Goal: Task Accomplishment & Management: Use online tool/utility

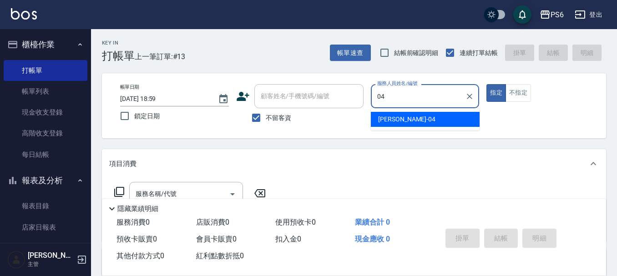
type input "04"
type button "true"
type input "[PERSON_NAME]-04"
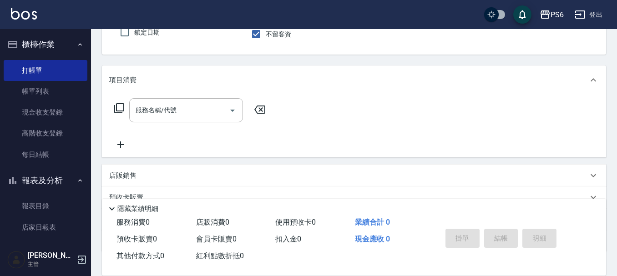
scroll to position [91, 0]
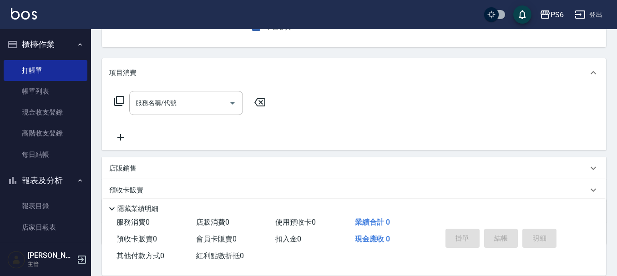
click at [224, 165] on div "店販銷售" at bounding box center [348, 169] width 479 height 10
click at [181, 110] on input "服務名稱/代號" at bounding box center [179, 103] width 92 height 16
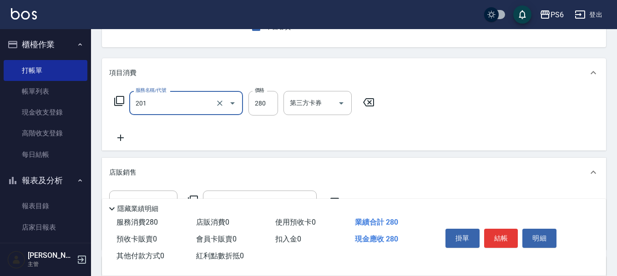
type input "一般洗髮(201)"
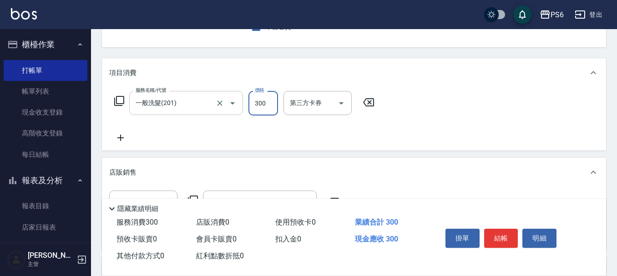
type input "300"
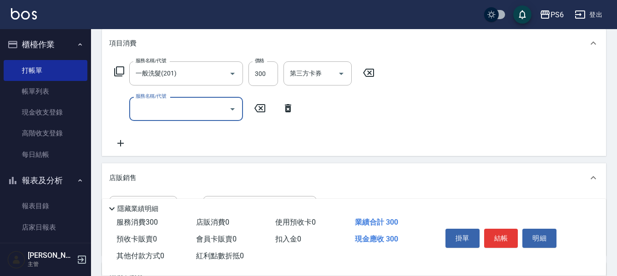
scroll to position [137, 0]
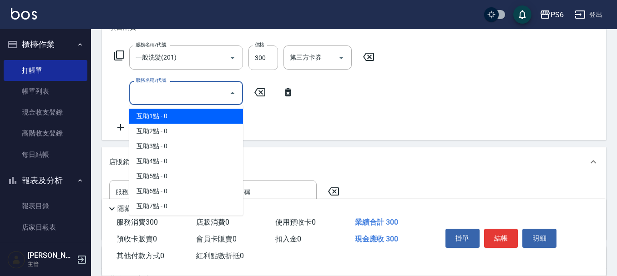
click at [159, 98] on input "服務名稱/代號" at bounding box center [179, 93] width 92 height 16
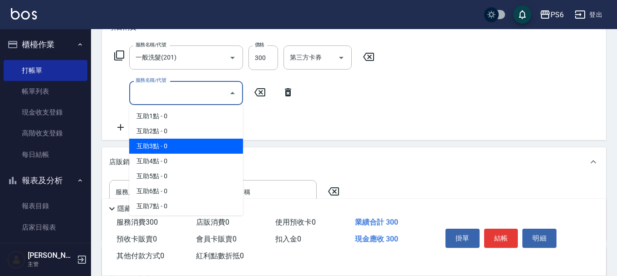
click at [173, 152] on span "互助3點 - 0" at bounding box center [186, 146] width 114 height 15
type input "互助3點(3)"
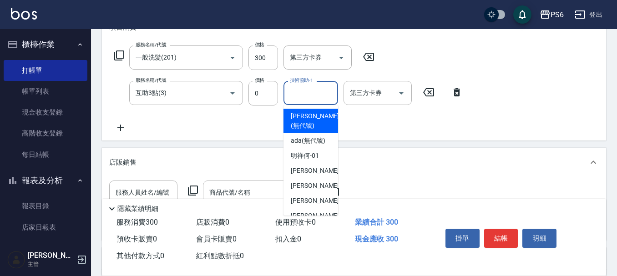
click at [317, 98] on input "技術協助-1" at bounding box center [311, 93] width 46 height 16
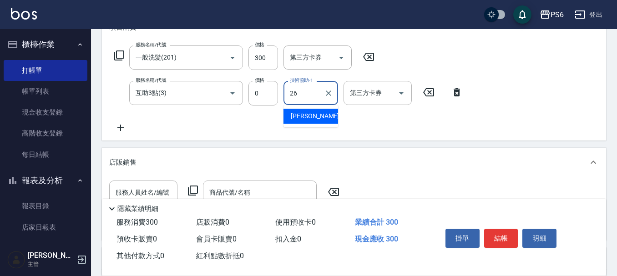
type input "[PERSON_NAME]-26"
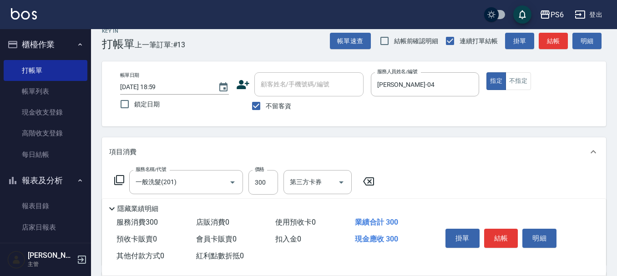
scroll to position [0, 0]
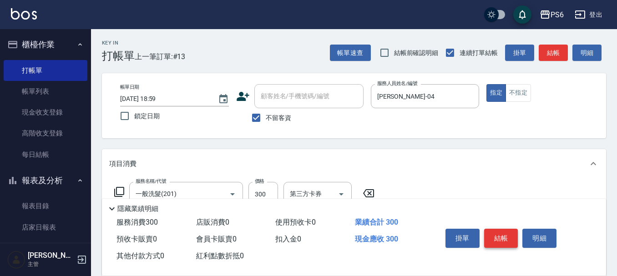
click at [503, 229] on button "結帳" at bounding box center [501, 238] width 34 height 19
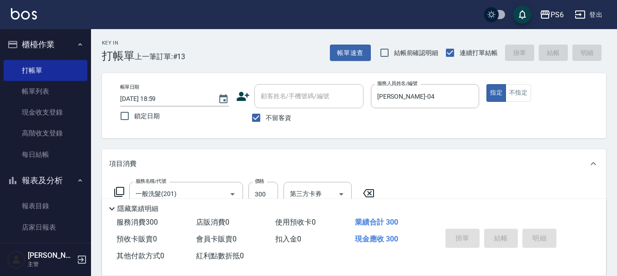
type input "[DATE] 19:40"
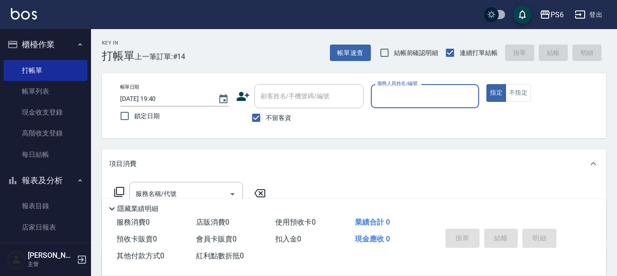
type input "."
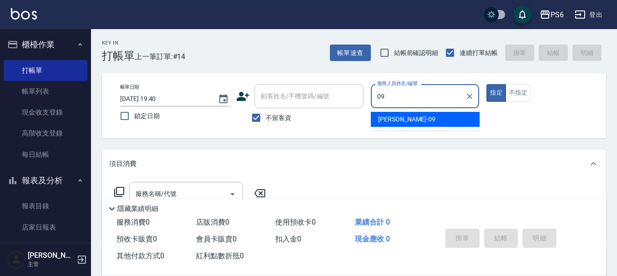
type input "[PERSON_NAME]-09"
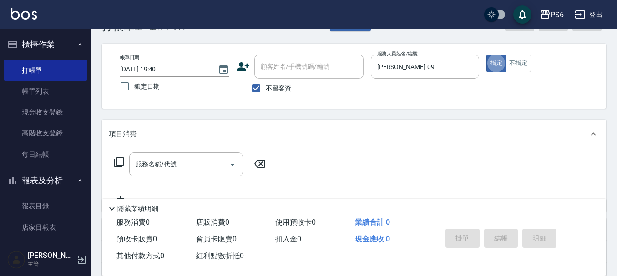
scroll to position [46, 0]
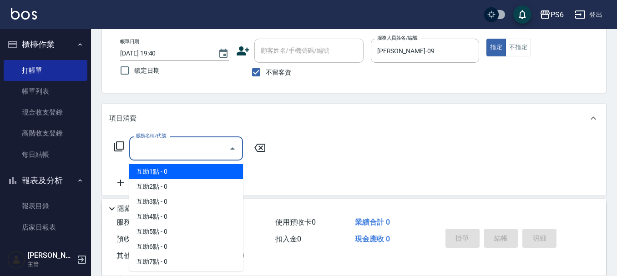
click at [164, 143] on input "服務名稱/代號" at bounding box center [179, 149] width 92 height 16
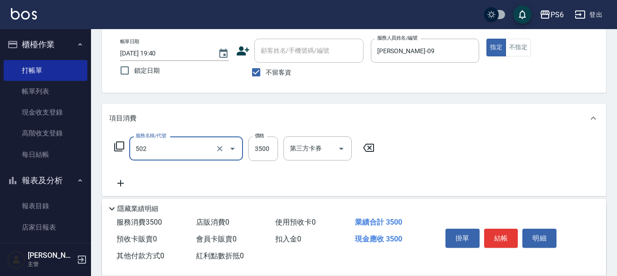
type input "水漾染髮(502)"
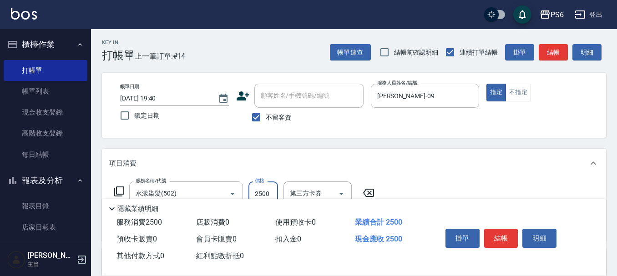
scroll to position [0, 0]
type input "2500"
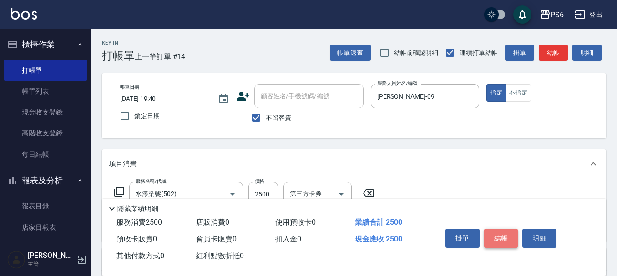
click at [511, 239] on button "結帳" at bounding box center [501, 238] width 34 height 19
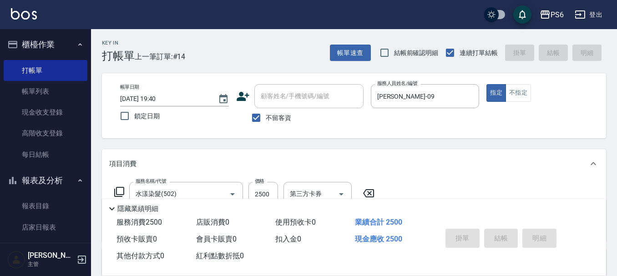
type input "[DATE] 19:41"
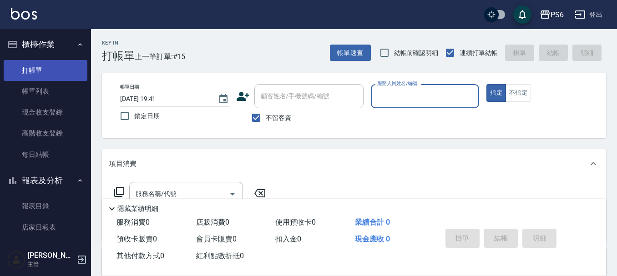
click at [64, 78] on link "打帳單" at bounding box center [46, 70] width 84 height 21
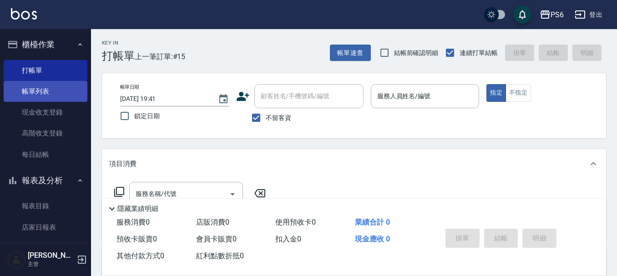
click at [61, 88] on link "帳單列表" at bounding box center [46, 91] width 84 height 21
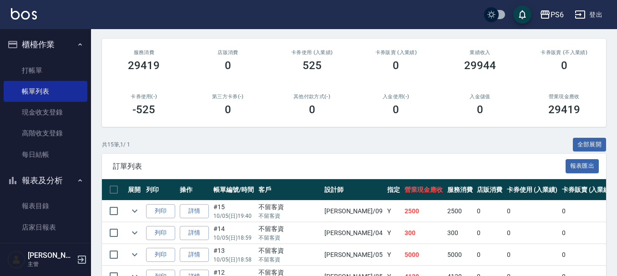
scroll to position [137, 0]
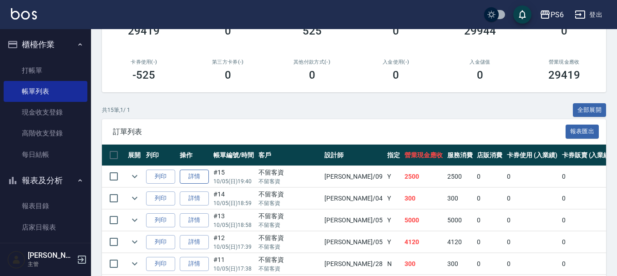
click at [203, 182] on link "詳情" at bounding box center [194, 177] width 29 height 14
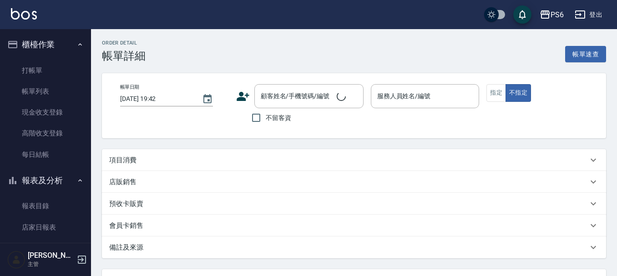
type input "[DATE] 19:40"
checkbox input "true"
type input "[PERSON_NAME]-09"
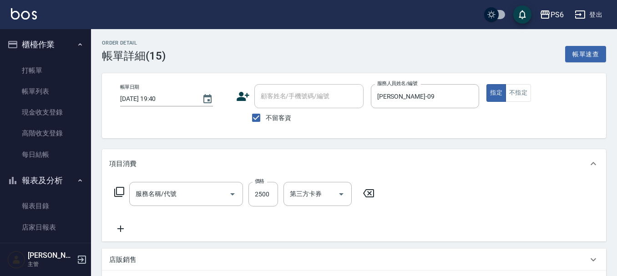
type input "水漾染髮(502)"
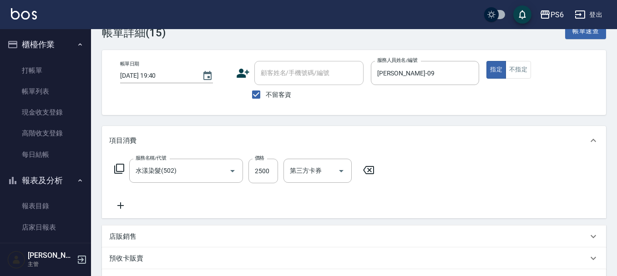
scroll to position [46, 0]
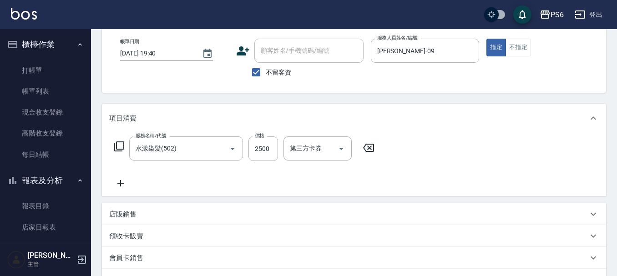
click at [123, 185] on icon at bounding box center [120, 183] width 23 height 11
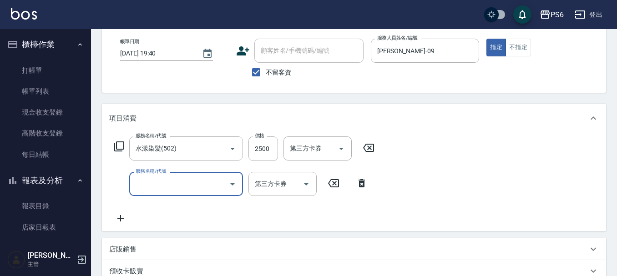
click at [168, 181] on input "服務名稱/代號" at bounding box center [179, 184] width 92 height 16
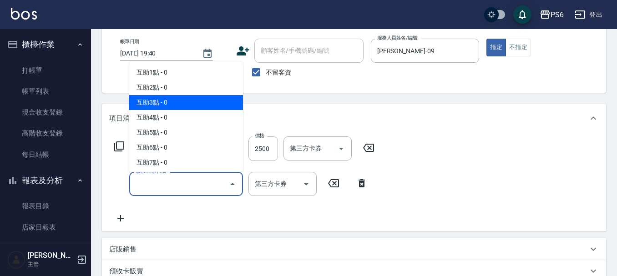
click at [175, 105] on span "互助3點 - 0" at bounding box center [186, 102] width 114 height 15
type input "互助3點(3)"
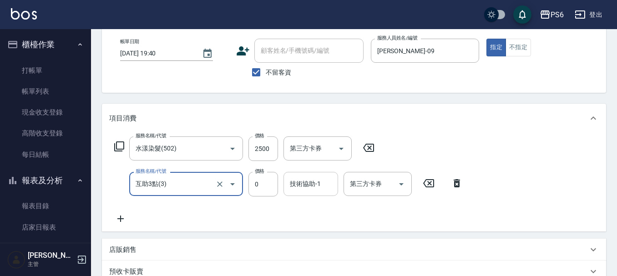
click at [305, 180] on div "技術協助-1 技術協助-1" at bounding box center [311, 184] width 55 height 24
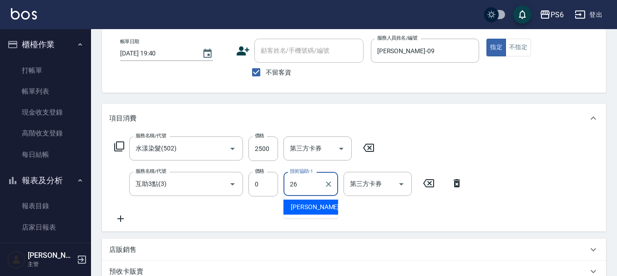
type input "[PERSON_NAME]-26"
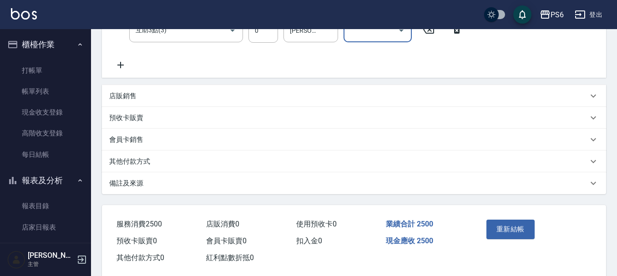
scroll to position [216, 0]
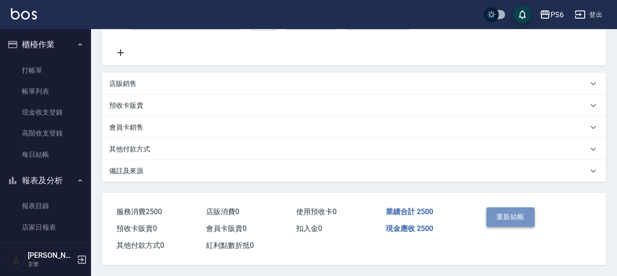
click at [511, 214] on button "重新結帳" at bounding box center [511, 217] width 48 height 19
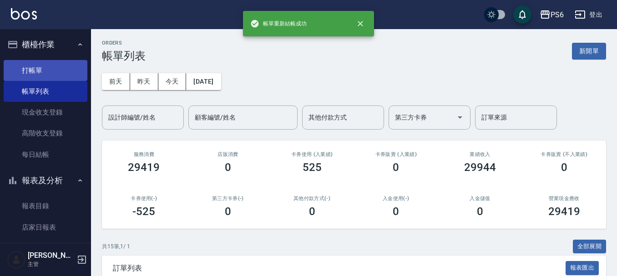
click at [54, 66] on link "打帳單" at bounding box center [46, 70] width 84 height 21
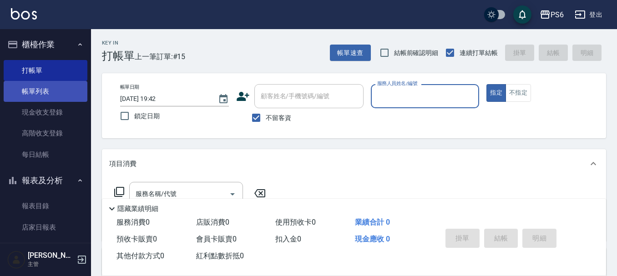
click at [63, 97] on link "帳單列表" at bounding box center [46, 91] width 84 height 21
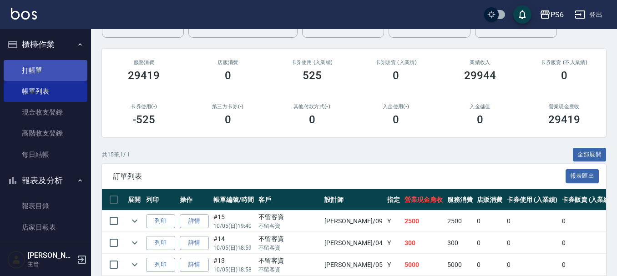
scroll to position [91, 0]
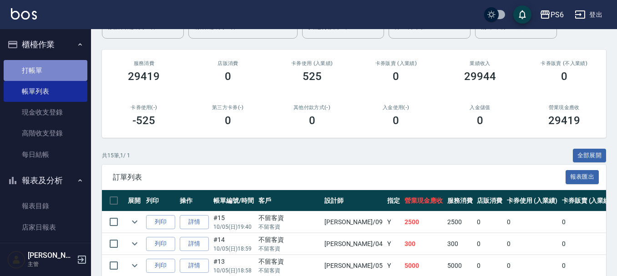
click at [49, 70] on link "打帳單" at bounding box center [46, 70] width 84 height 21
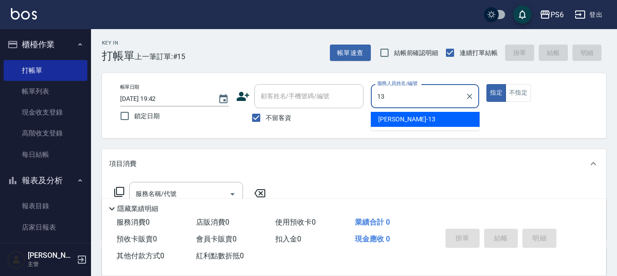
type input "[PERSON_NAME]-13"
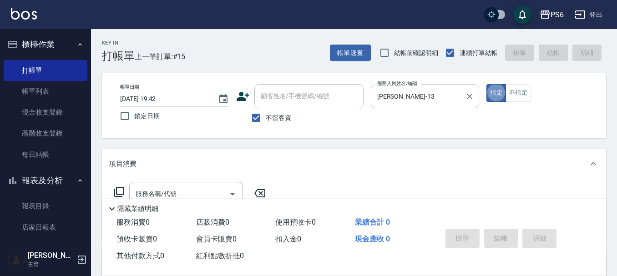
type button "true"
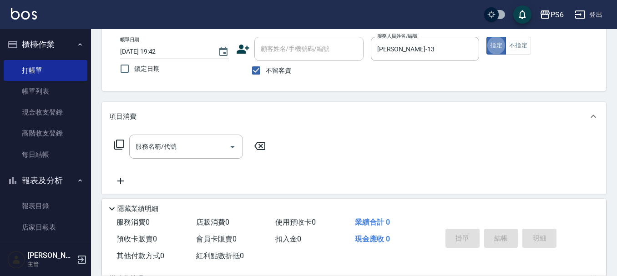
scroll to position [91, 0]
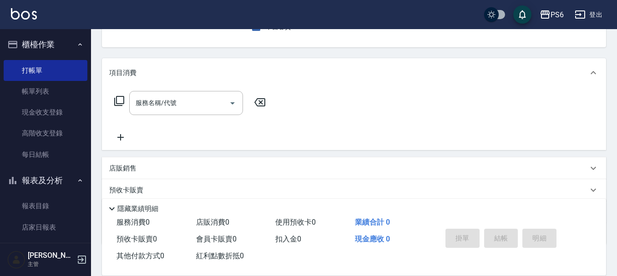
click at [179, 117] on div "服務名稱/代號 服務名稱/代號" at bounding box center [190, 117] width 162 height 52
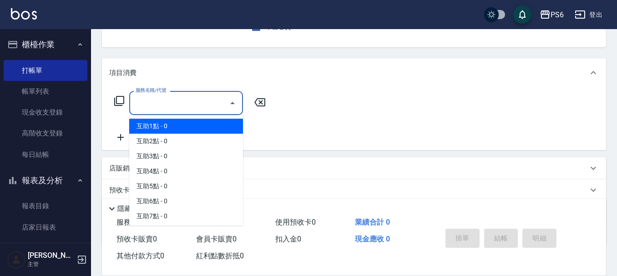
click at [180, 103] on input "服務名稱/代號" at bounding box center [179, 103] width 92 height 16
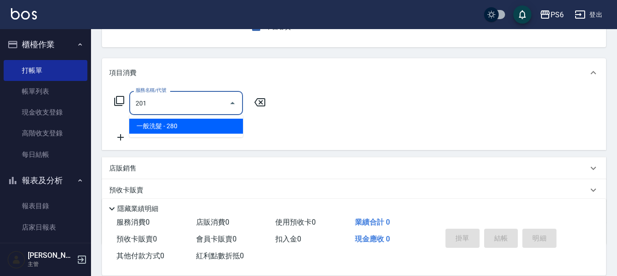
type input "一般洗髮(201)"
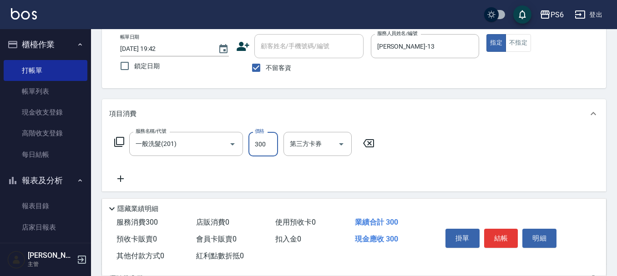
scroll to position [0, 0]
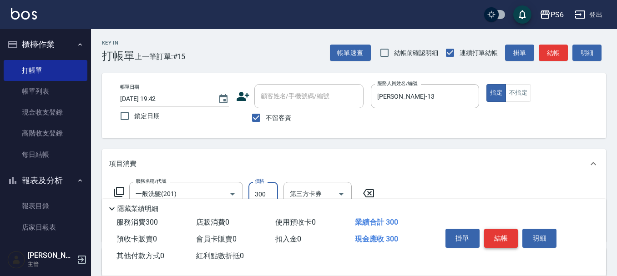
type input "300"
click at [498, 240] on button "結帳" at bounding box center [501, 238] width 34 height 19
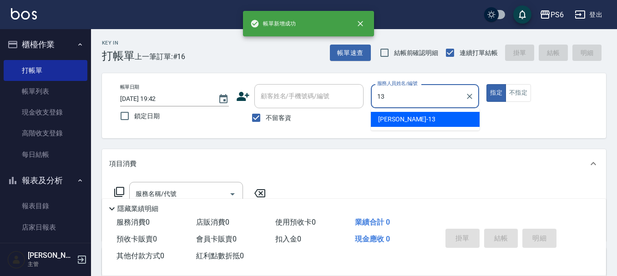
type input "[PERSON_NAME]-13"
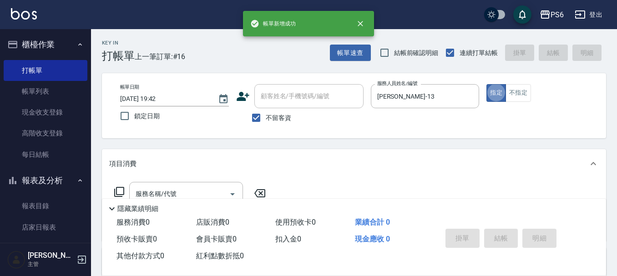
scroll to position [46, 0]
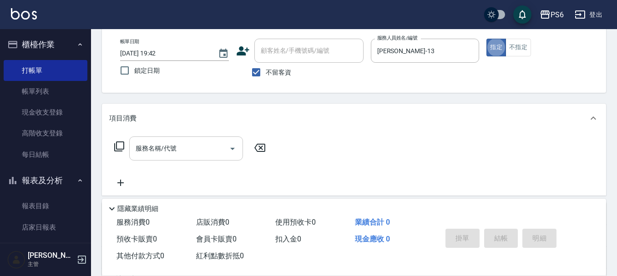
click at [177, 146] on input "服務名稱/代號" at bounding box center [179, 149] width 92 height 16
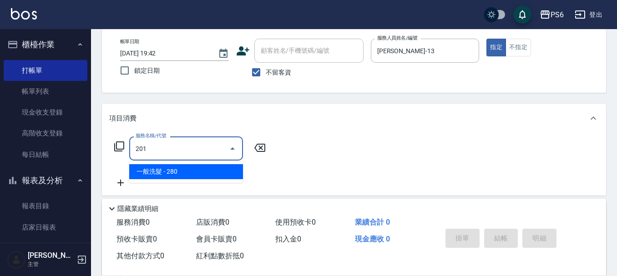
type input "一般洗髮(201)"
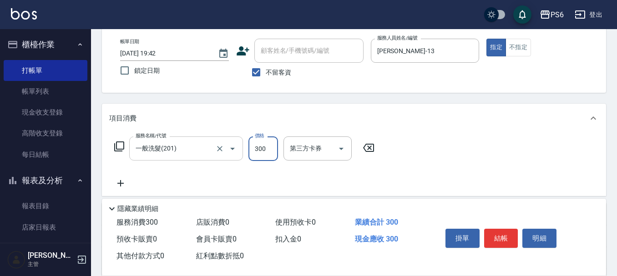
type input "300"
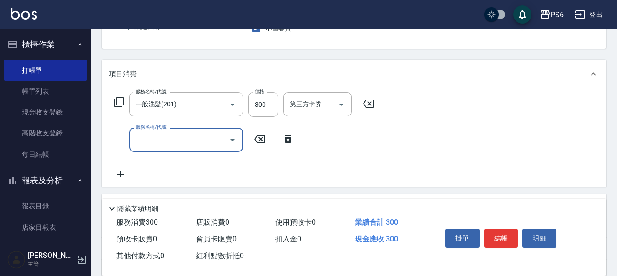
scroll to position [137, 0]
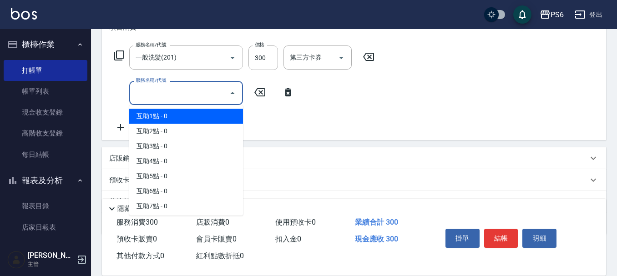
drag, startPoint x: 174, startPoint y: 90, endPoint x: 175, endPoint y: 114, distance: 24.1
click at [175, 90] on input "服務名稱/代號" at bounding box center [179, 93] width 92 height 16
click at [174, 116] on span "互助1點 - 0" at bounding box center [186, 116] width 114 height 15
type input "互助1點(1)"
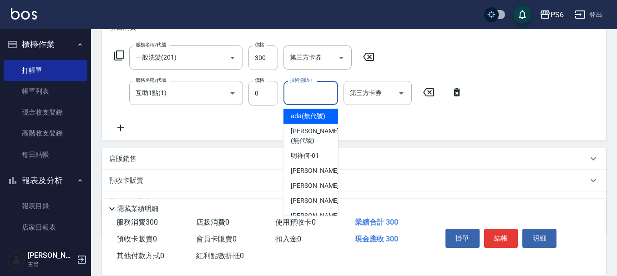
click at [291, 96] on input "技術協助-1" at bounding box center [311, 93] width 46 height 16
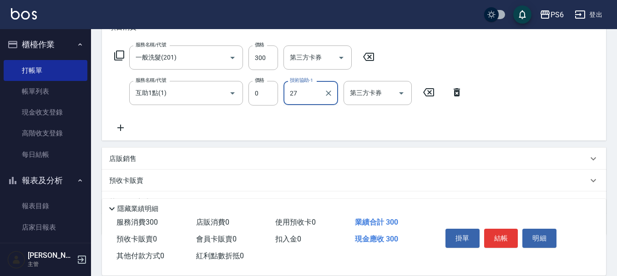
type input "[PERSON_NAME]-27"
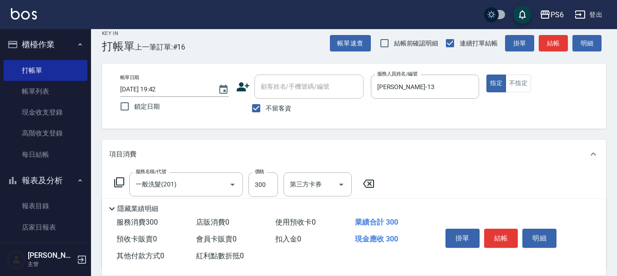
scroll to position [0, 0]
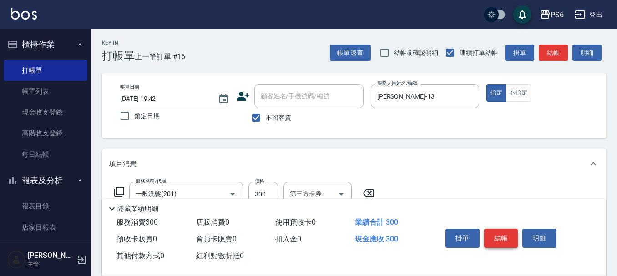
click at [501, 229] on button "結帳" at bounding box center [501, 238] width 34 height 19
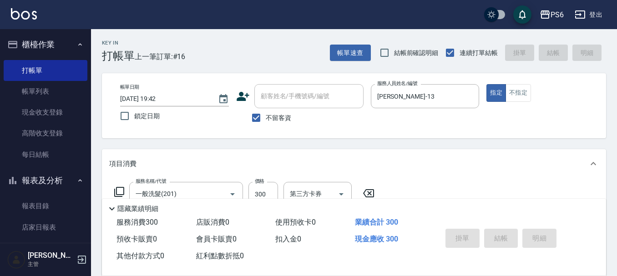
type input "[DATE] 19:43"
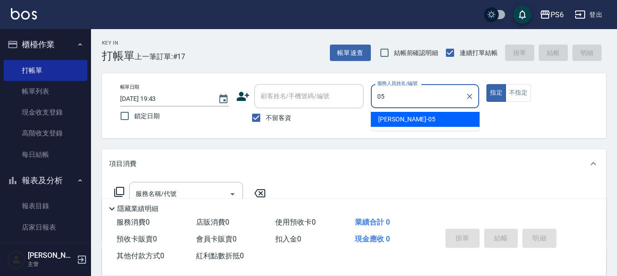
type input "[PERSON_NAME]-05"
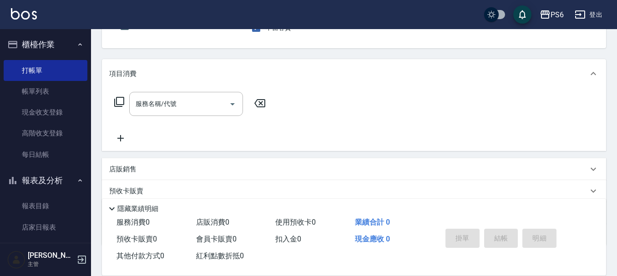
scroll to position [91, 0]
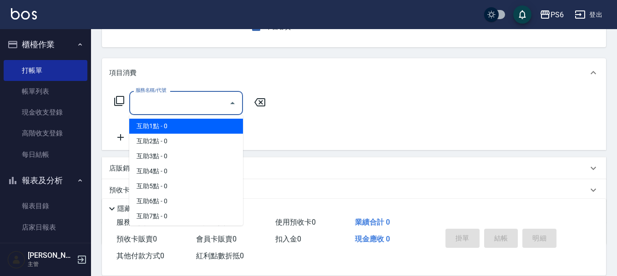
click at [199, 99] on input "服務名稱/代號" at bounding box center [179, 103] width 92 height 16
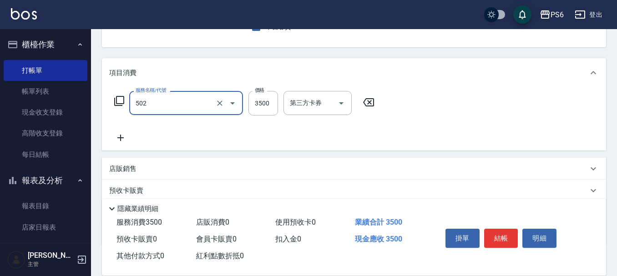
type input "水漾染髮(502)"
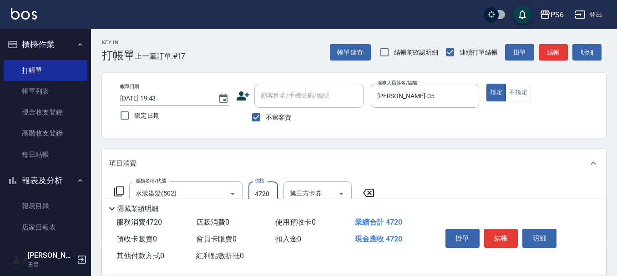
scroll to position [0, 0]
type input "4720"
drag, startPoint x: 510, startPoint y: 243, endPoint x: 506, endPoint y: 238, distance: 6.6
click at [510, 243] on button "結帳" at bounding box center [501, 238] width 34 height 19
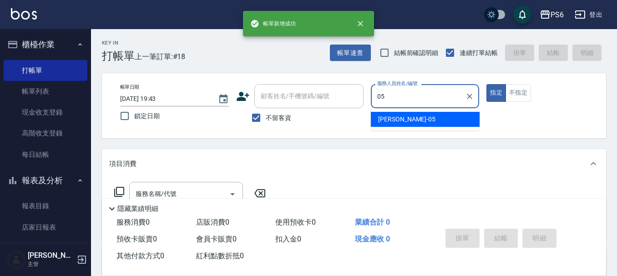
type input "[PERSON_NAME]-05"
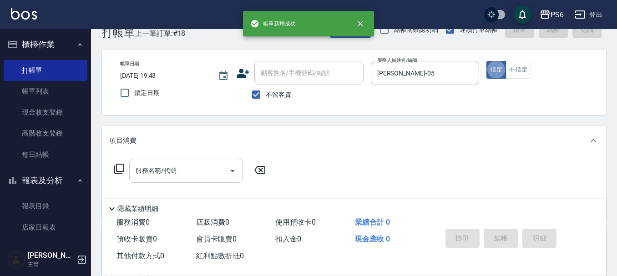
scroll to position [46, 0]
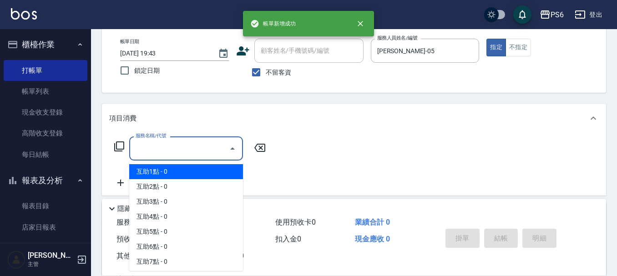
click at [184, 148] on input "服務名稱/代號" at bounding box center [179, 149] width 92 height 16
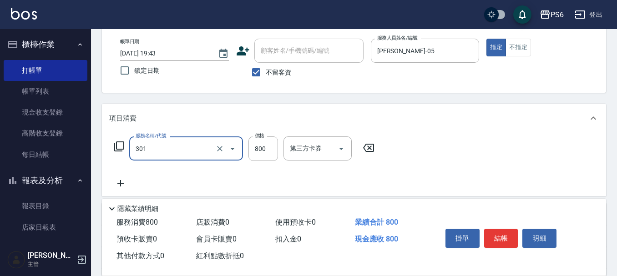
type input "局部燙髮(301)"
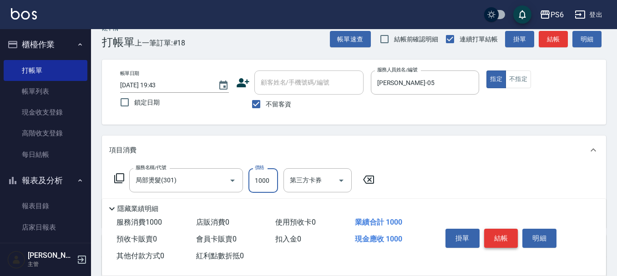
scroll to position [0, 0]
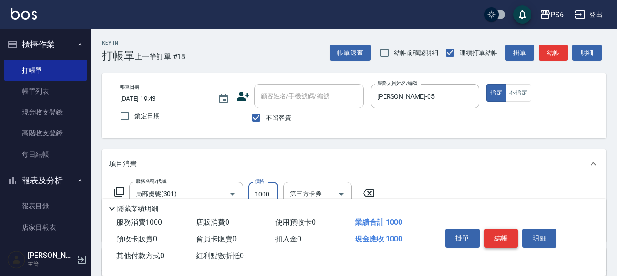
type input "1000"
click at [498, 231] on button "結帳" at bounding box center [501, 238] width 34 height 19
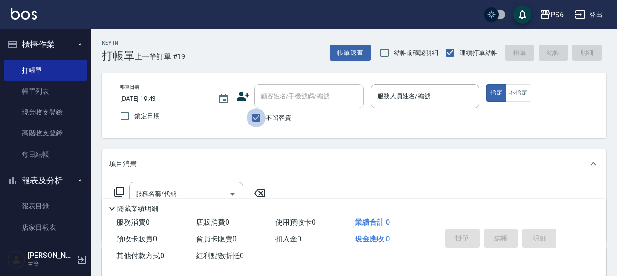
drag, startPoint x: 260, startPoint y: 118, endPoint x: 261, endPoint y: 104, distance: 14.6
click at [259, 118] on input "不留客資" at bounding box center [256, 117] width 19 height 19
checkbox input "false"
click at [265, 99] on input "顧客姓名/手機號碼/編號" at bounding box center [302, 96] width 87 height 16
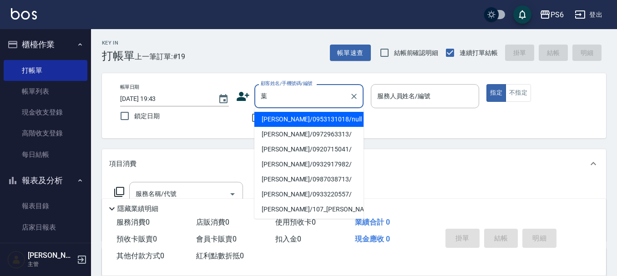
click at [285, 119] on li "[PERSON_NAME]/0953131018/null" at bounding box center [308, 119] width 109 height 15
type input "[PERSON_NAME]/0953131018/null"
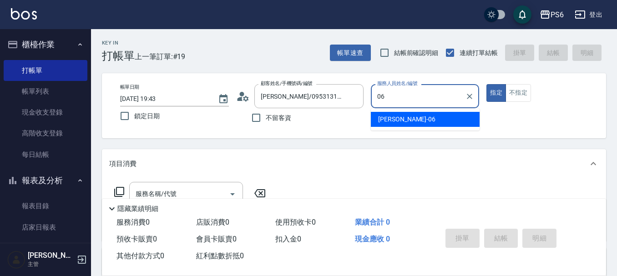
type input "[PERSON_NAME]-06"
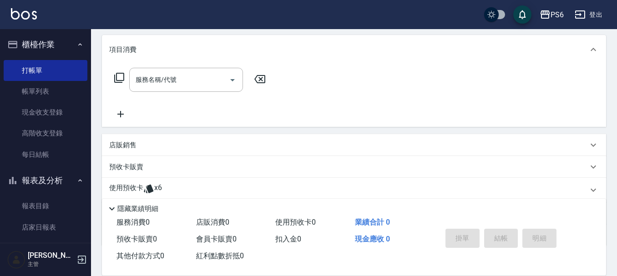
scroll to position [137, 0]
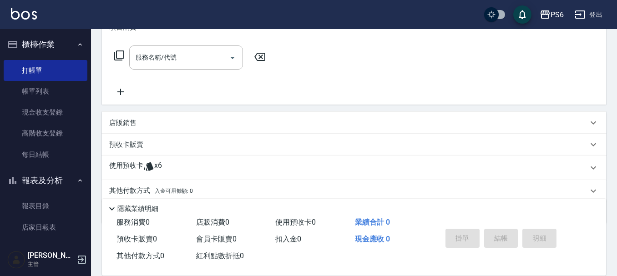
click at [158, 165] on span "x6" at bounding box center [158, 168] width 8 height 14
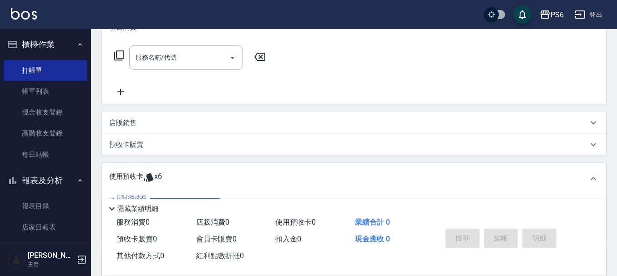
scroll to position [182, 0]
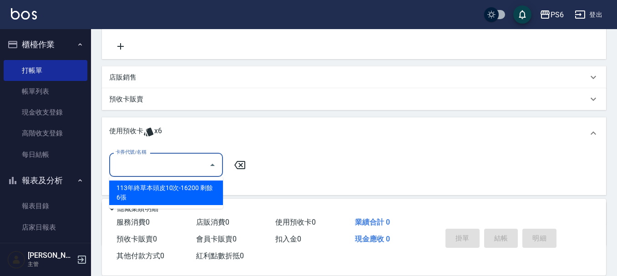
click at [166, 163] on input "卡券代號/名稱" at bounding box center [159, 165] width 92 height 16
click at [177, 197] on div "113年終草本頭皮10次-16200 剩餘6張" at bounding box center [166, 193] width 114 height 25
type input "113年終草本頭皮10次-16200"
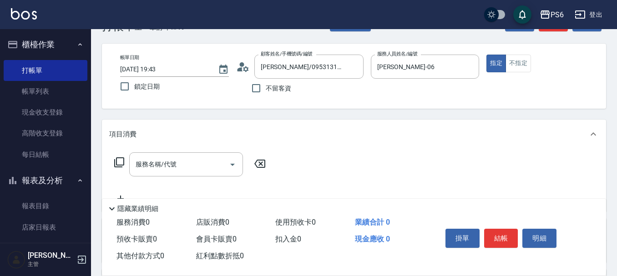
scroll to position [46, 0]
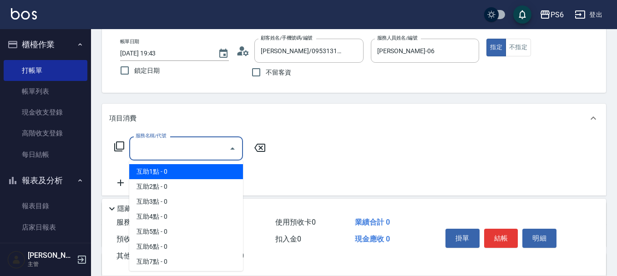
click at [184, 145] on input "服務名稱/代號" at bounding box center [179, 149] width 92 height 16
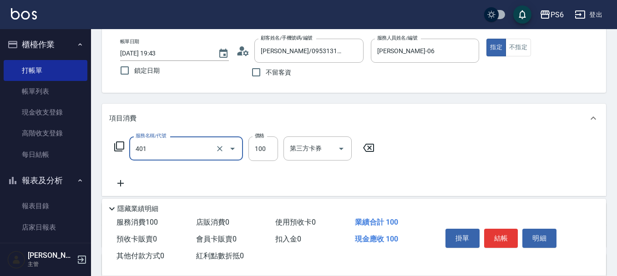
type input "造型(401)"
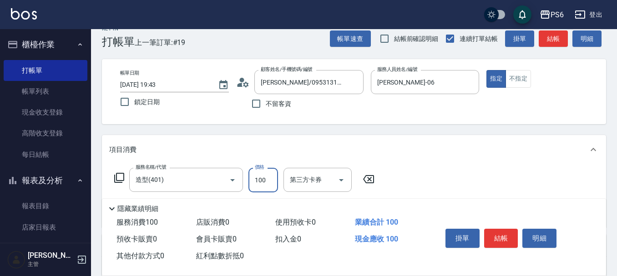
scroll to position [0, 0]
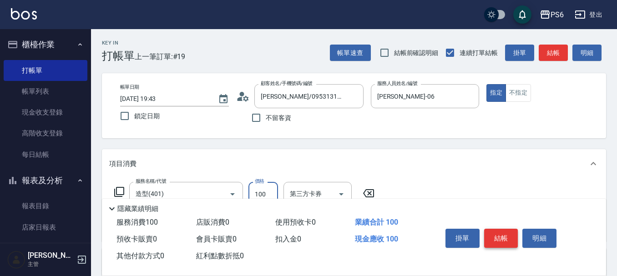
click at [505, 233] on button "結帳" at bounding box center [501, 238] width 34 height 19
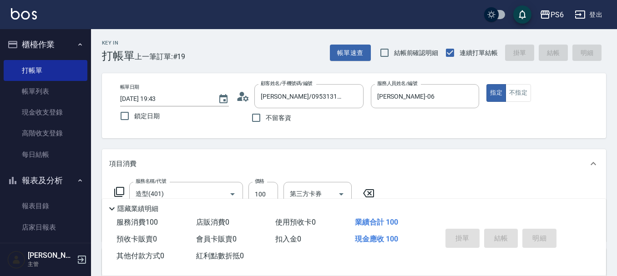
type input "[DATE] 19:44"
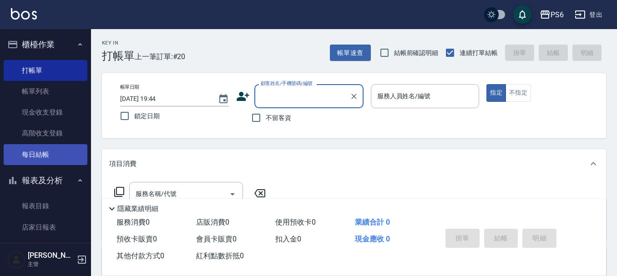
click at [50, 155] on link "每日結帳" at bounding box center [46, 154] width 84 height 21
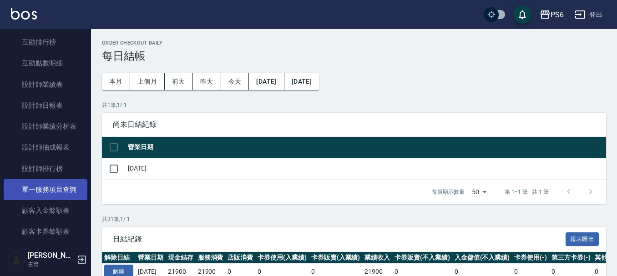
scroll to position [228, 0]
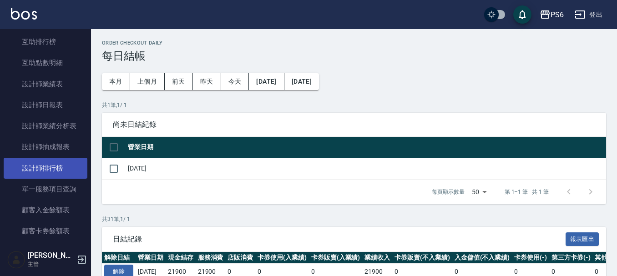
click at [44, 167] on link "設計師排行榜" at bounding box center [46, 168] width 84 height 21
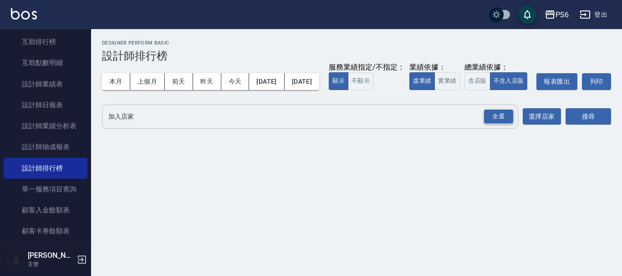
click at [507, 124] on div "全選" at bounding box center [498, 117] width 29 height 14
click at [571, 126] on button "搜尋" at bounding box center [588, 117] width 46 height 17
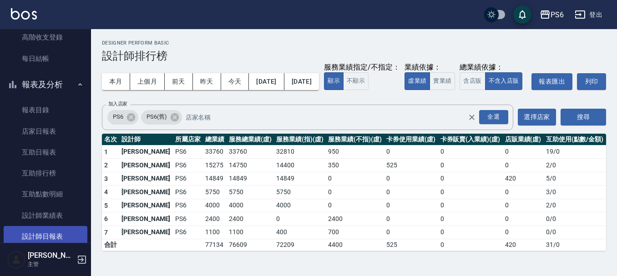
scroll to position [91, 0]
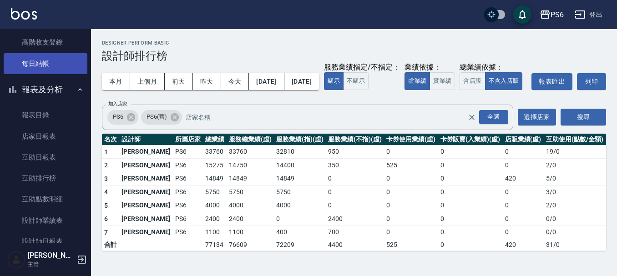
click at [36, 68] on link "每日結帳" at bounding box center [46, 63] width 84 height 21
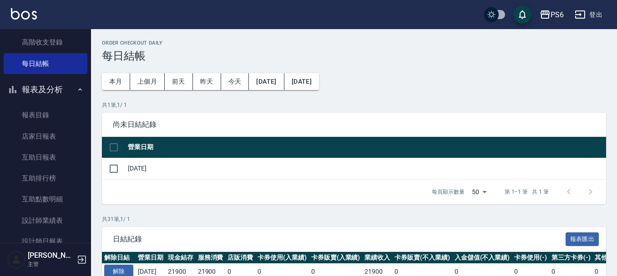
click at [114, 147] on input "checkbox" at bounding box center [113, 147] width 19 height 19
checkbox input "true"
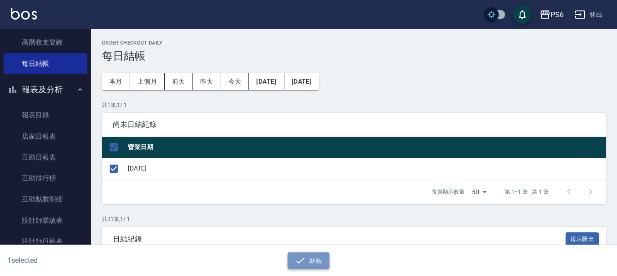
drag, startPoint x: 298, startPoint y: 261, endPoint x: 296, endPoint y: 256, distance: 5.5
click at [298, 260] on icon "button" at bounding box center [300, 260] width 11 height 11
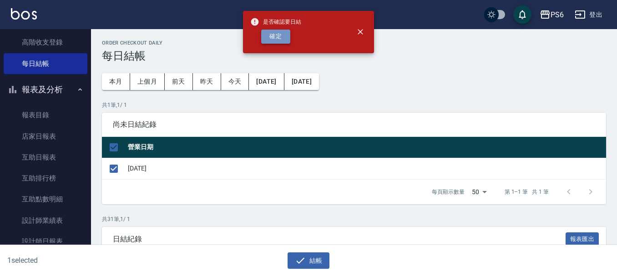
click at [270, 34] on button "確定" at bounding box center [275, 37] width 29 height 14
checkbox input "false"
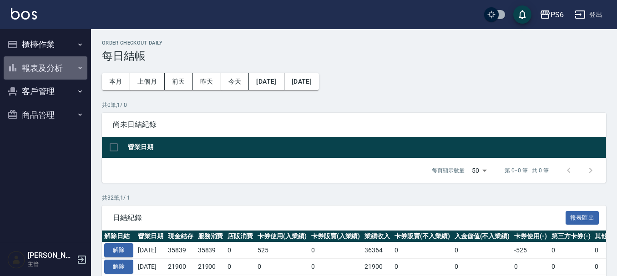
click at [33, 68] on button "報表及分析" at bounding box center [46, 68] width 84 height 24
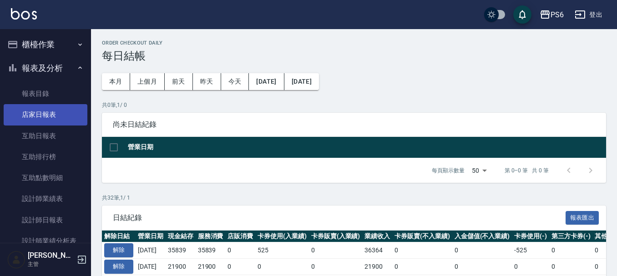
click at [66, 105] on link "店家日報表" at bounding box center [46, 114] width 84 height 21
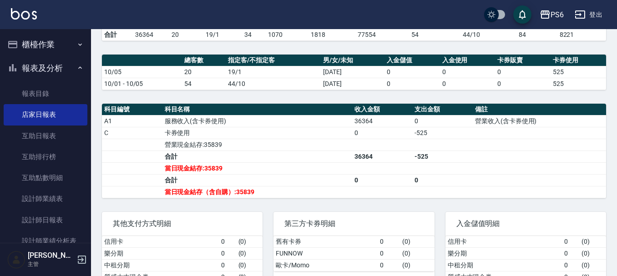
scroll to position [273, 0]
